Goal: Obtain resource: Download file/media

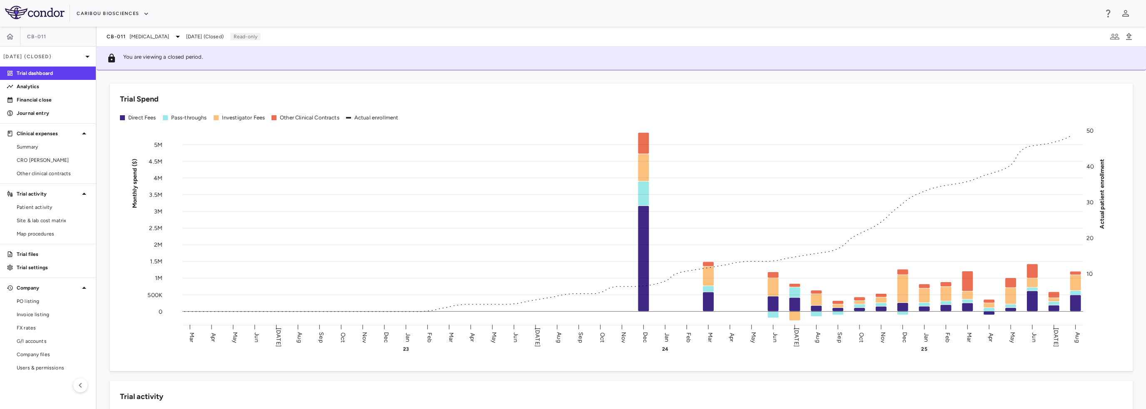
click at [148, 40] on div "CB-011 [MEDICAL_DATA]" at bounding box center [145, 37] width 76 height 10
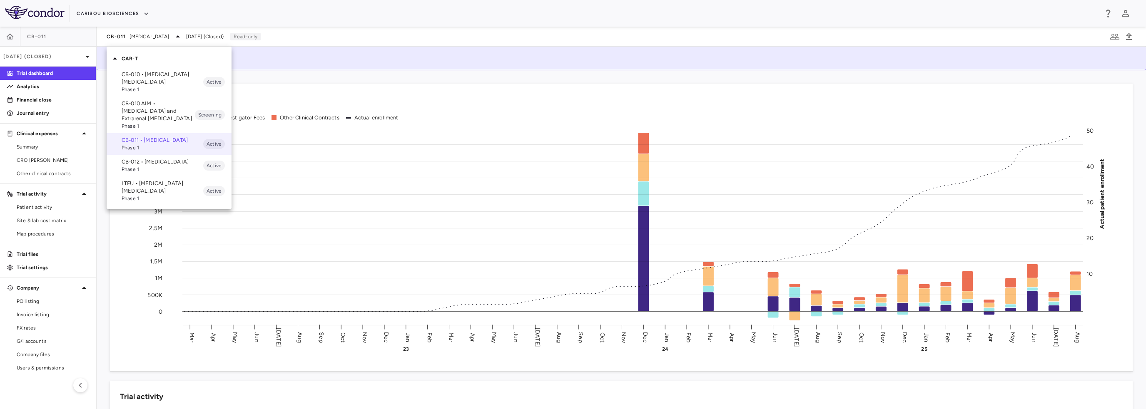
click at [154, 166] on p "CB-012 • [MEDICAL_DATA]" at bounding box center [163, 161] width 82 height 7
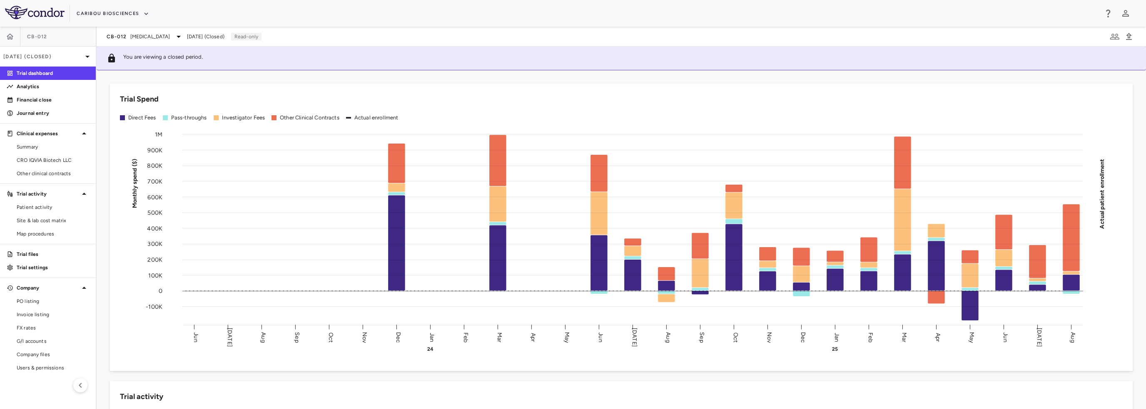
click at [53, 55] on p "[DATE] (Closed)" at bounding box center [42, 56] width 79 height 7
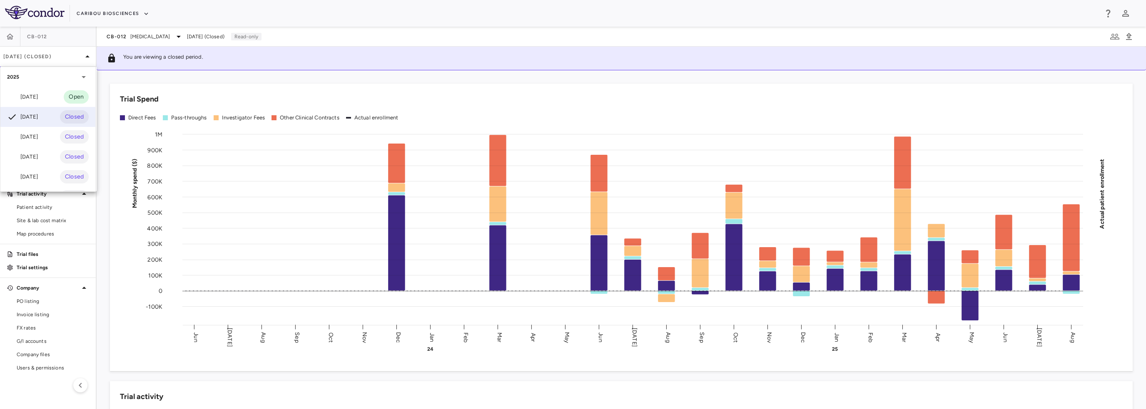
click at [38, 98] on div "[DATE]" at bounding box center [22, 97] width 31 height 10
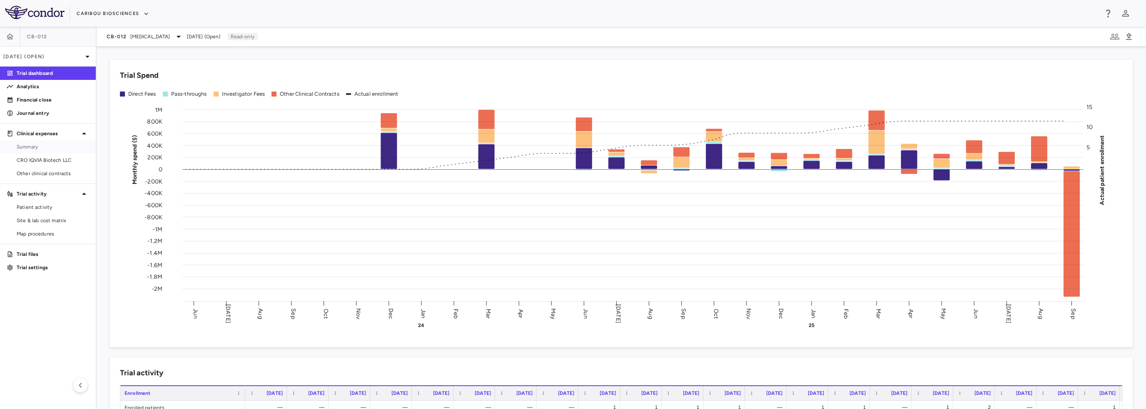
click at [43, 147] on span "Summary" at bounding box center [53, 146] width 72 height 7
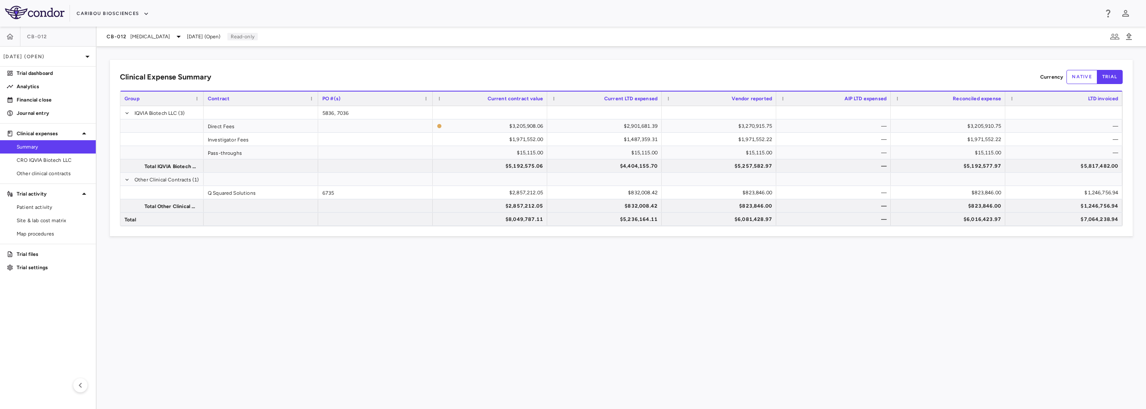
click at [45, 157] on span "CRO IQVIA Biotech LLC" at bounding box center [53, 160] width 72 height 7
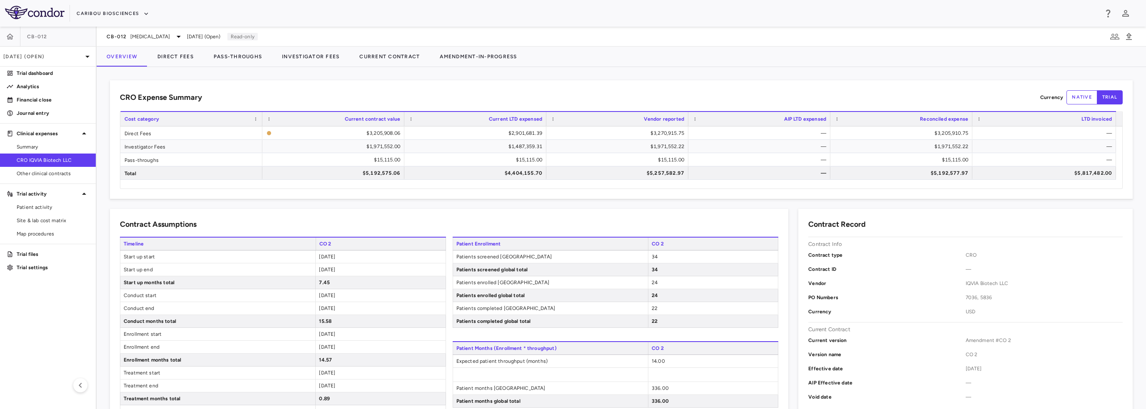
click at [35, 251] on p "Trial files" at bounding box center [53, 254] width 72 height 7
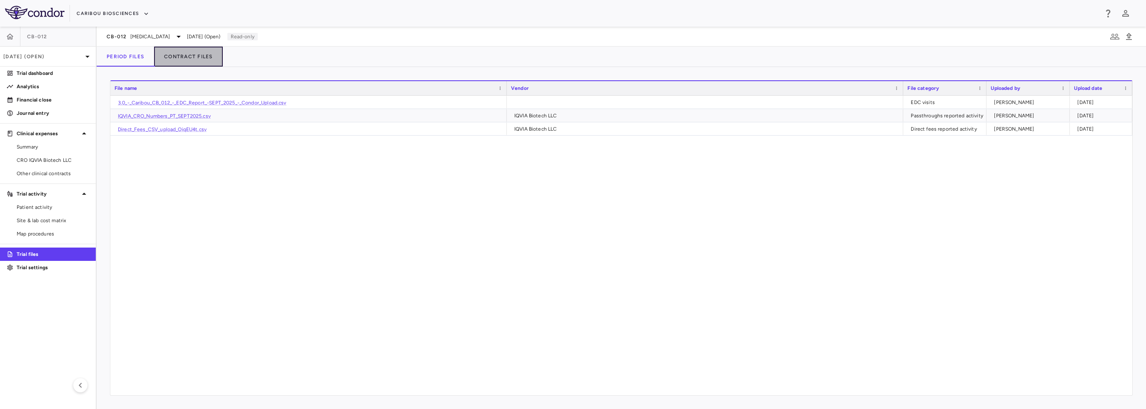
click at [187, 52] on button "Contract Files" at bounding box center [188, 57] width 69 height 20
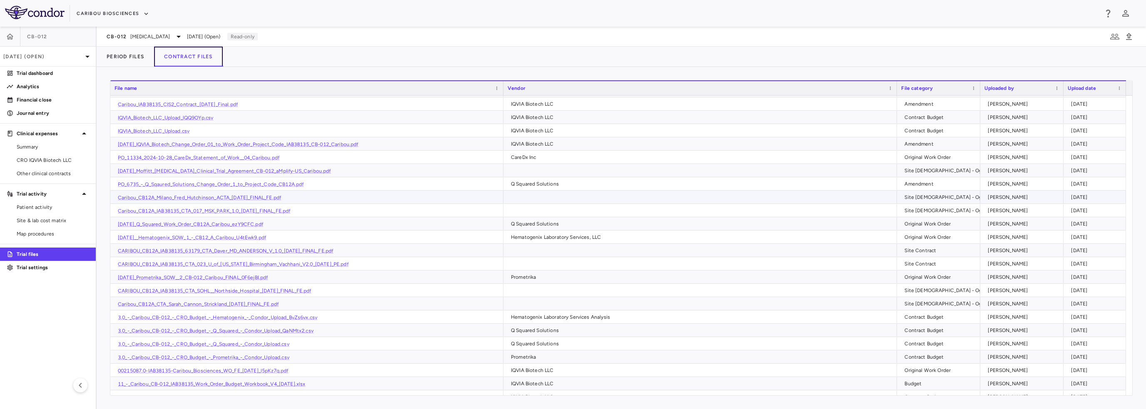
scroll to position [46, 0]
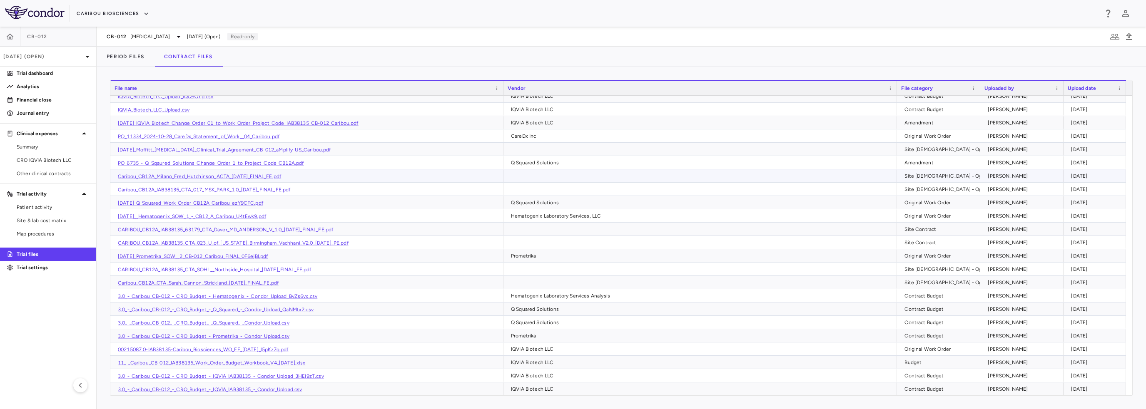
click at [272, 177] on link "Caribou_CB12A_Milano_Fred_Hutchinson_ACTA_[DATE]_FINAL_FE.pdf" at bounding box center [199, 177] width 163 height 6
